Goal: Task Accomplishment & Management: Use online tool/utility

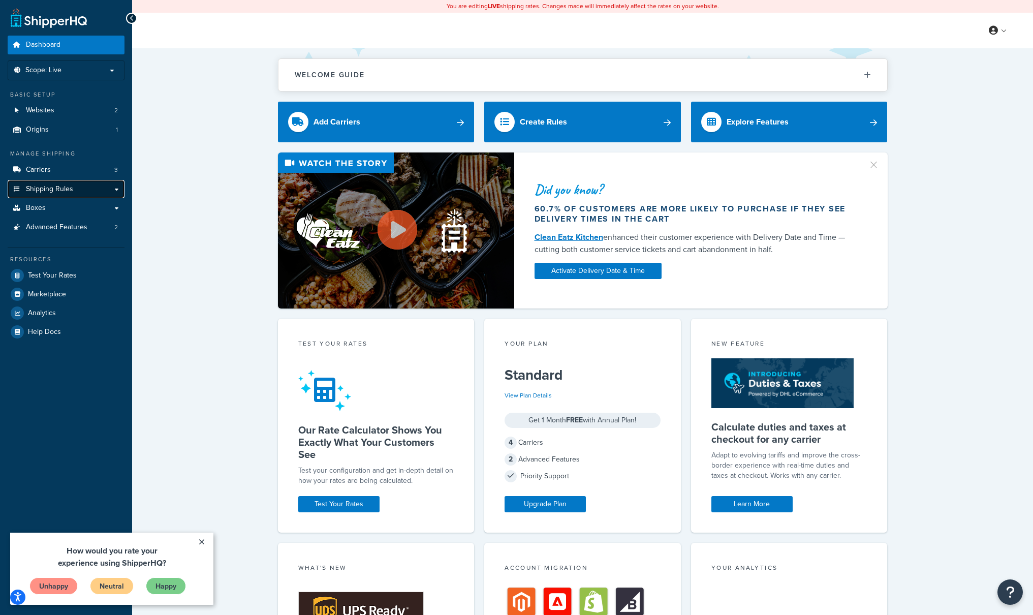
click at [37, 187] on span "Shipping Rules" at bounding box center [49, 189] width 47 height 9
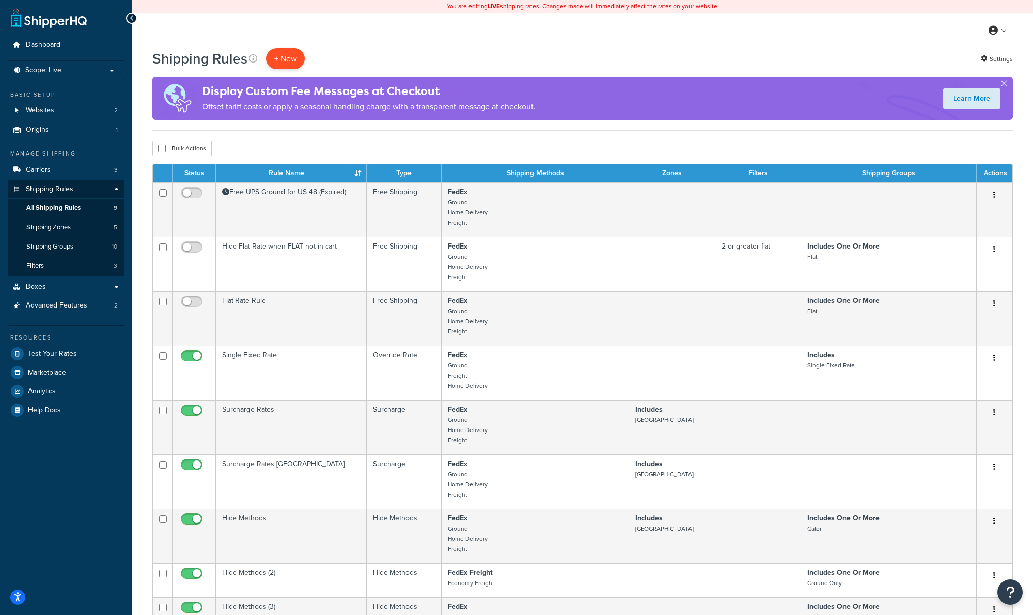
click at [282, 53] on p "+ New" at bounding box center [285, 58] width 39 height 21
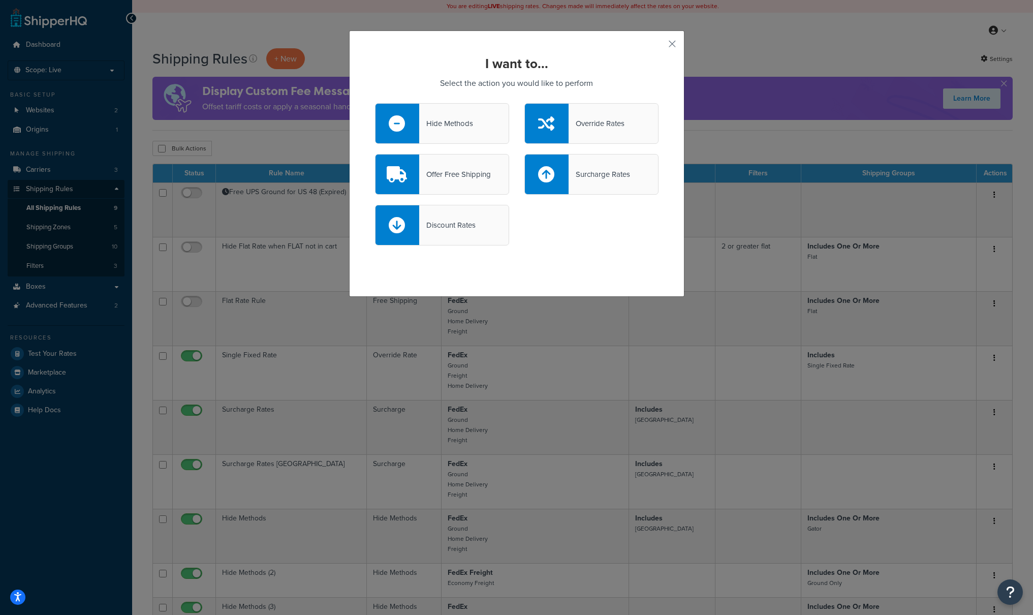
click at [609, 121] on div "Override Rates" at bounding box center [597, 123] width 56 height 14
click at [0, 0] on input "Override Rates" at bounding box center [0, 0] width 0 height 0
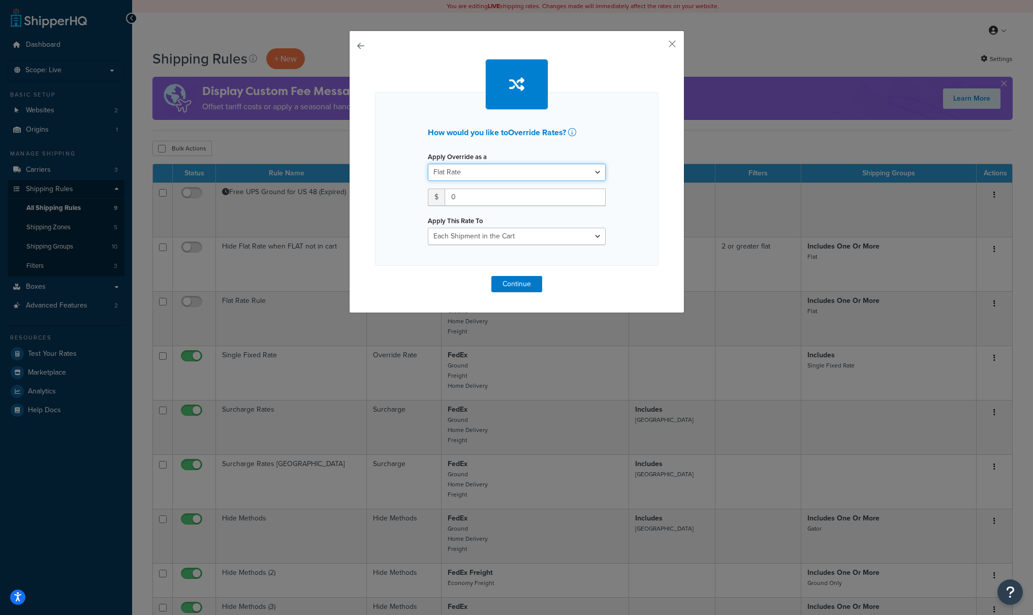
click at [512, 172] on select "Flat Rate Percentage Flat Rate & Percentage" at bounding box center [517, 172] width 178 height 17
click at [428, 164] on select "Flat Rate Percentage Flat Rate & Percentage" at bounding box center [517, 172] width 178 height 17
click at [512, 172] on select "Flat Rate Percentage Flat Rate & Percentage" at bounding box center [517, 172] width 178 height 17
click at [428, 164] on select "Flat Rate Percentage Flat Rate & Percentage" at bounding box center [517, 172] width 178 height 17
click at [470, 237] on select "Each Shipment in the Cart Each Shipping Group in the Cart Each Item within a Sh…" at bounding box center [517, 236] width 178 height 17
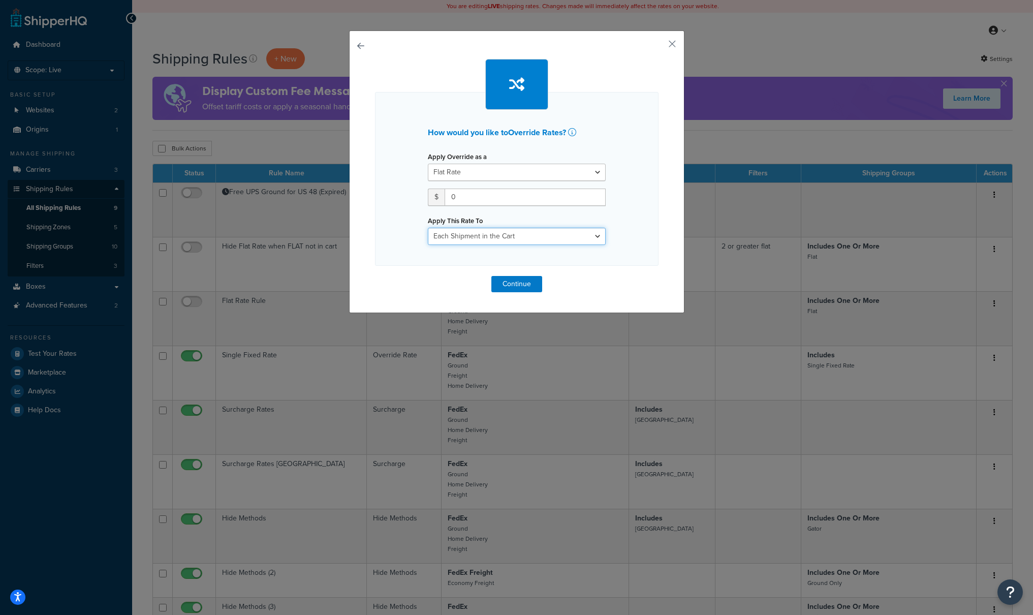
select select "ITEM"
click at [428, 228] on select "Each Shipment in the Cart Each Shipping Group in the Cart Each Item within a Sh…" at bounding box center [517, 236] width 178 height 17
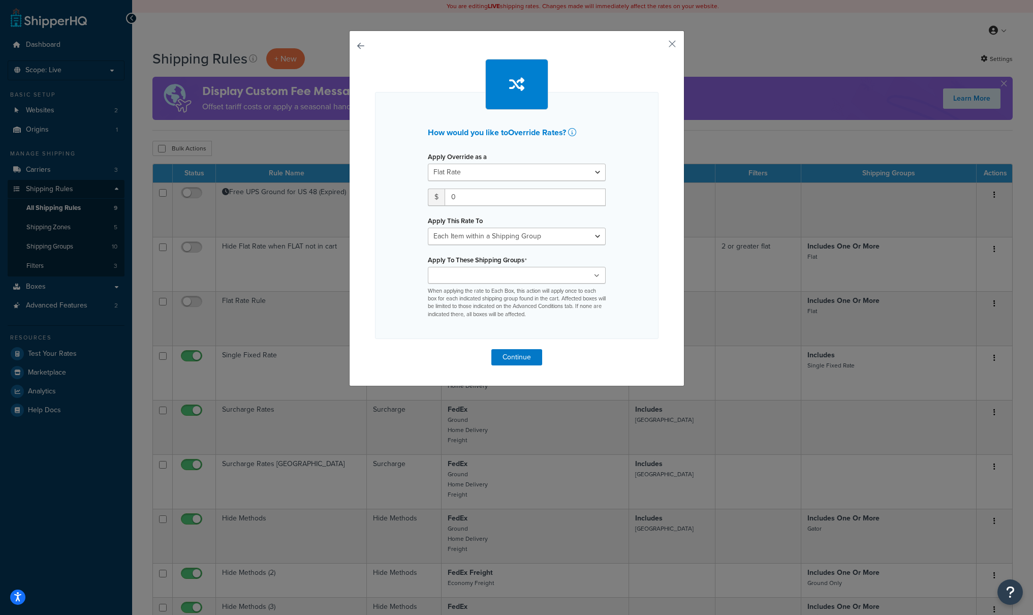
click at [508, 275] on ul at bounding box center [517, 275] width 178 height 17
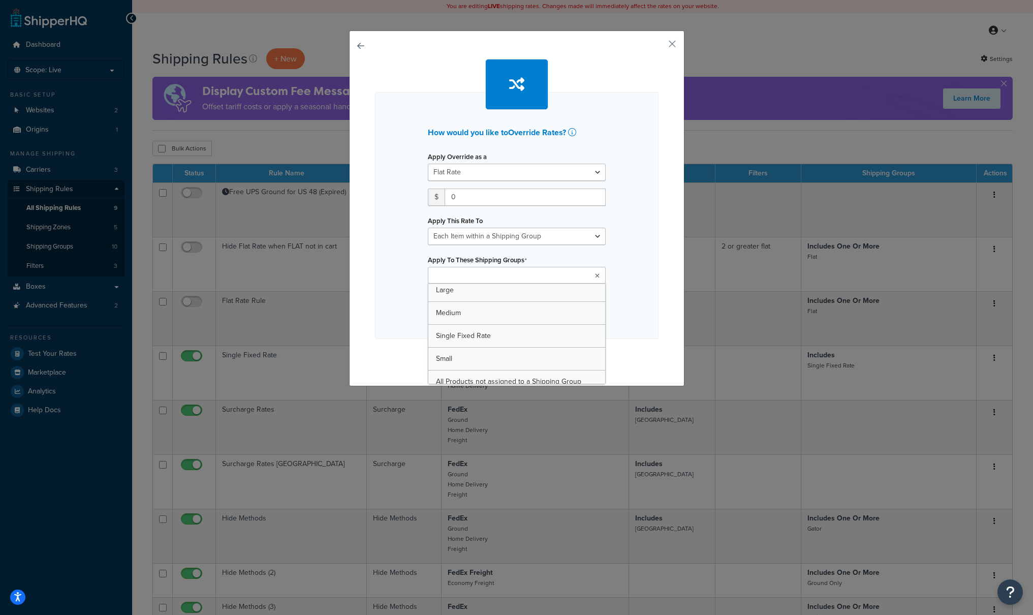
scroll to position [128, 0]
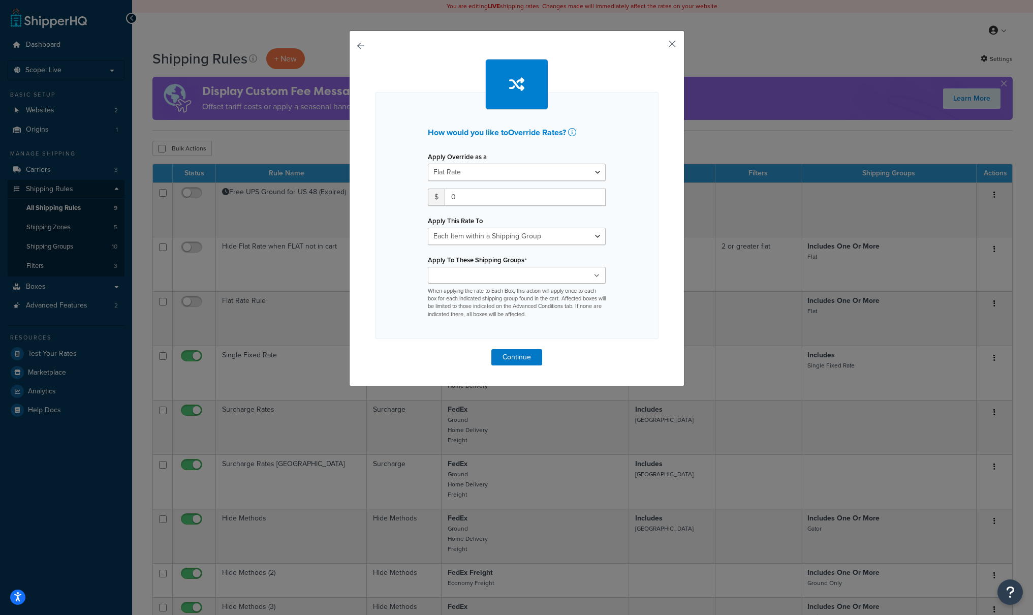
click at [659, 46] on button "button" at bounding box center [657, 47] width 3 height 3
